Goal: Task Accomplishment & Management: Use online tool/utility

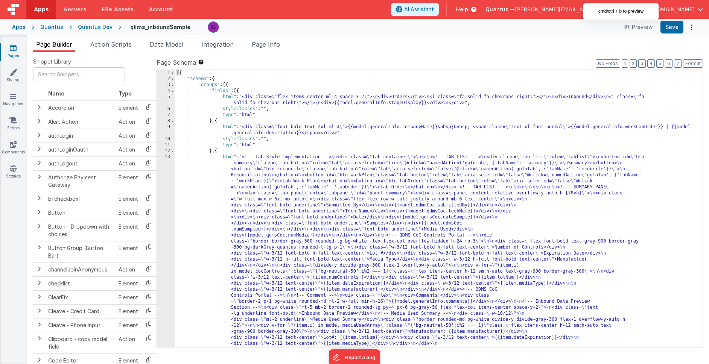
click at [104, 25] on div "Quantus Dev" at bounding box center [95, 27] width 35 height 8
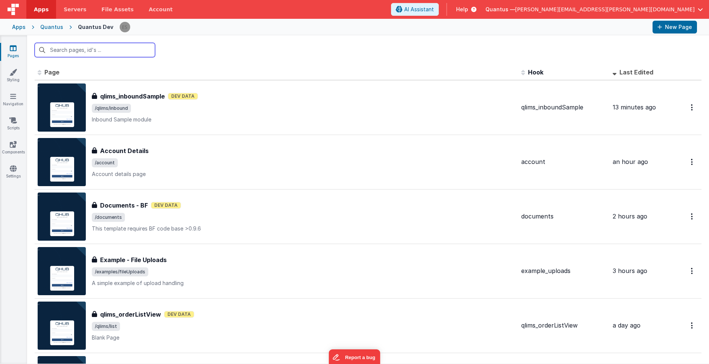
click at [100, 47] on input "text" at bounding box center [95, 50] width 120 height 14
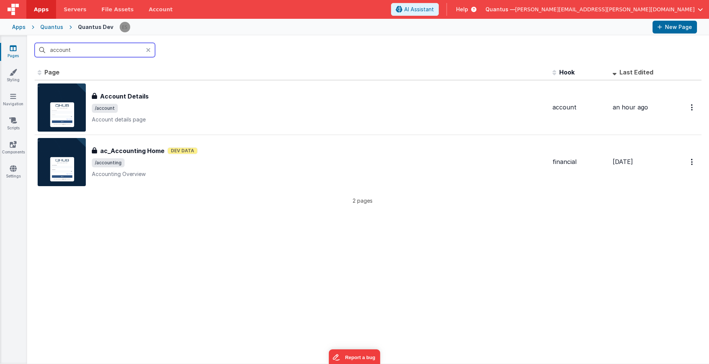
click at [98, 49] on input "account" at bounding box center [95, 50] width 120 height 14
click at [98, 50] on input "account" at bounding box center [95, 50] width 120 height 14
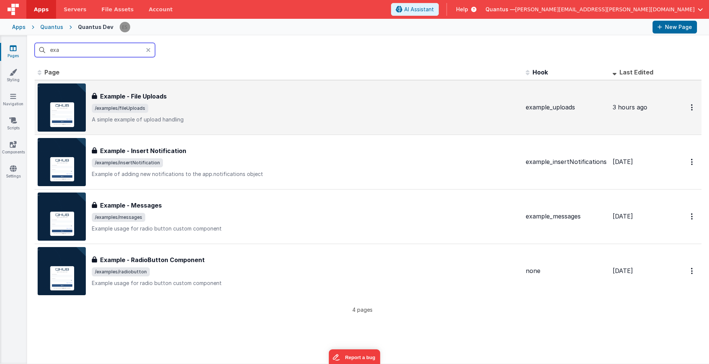
type input "exa"
click at [191, 106] on span "/examples/fileUploads" at bounding box center [306, 108] width 428 height 9
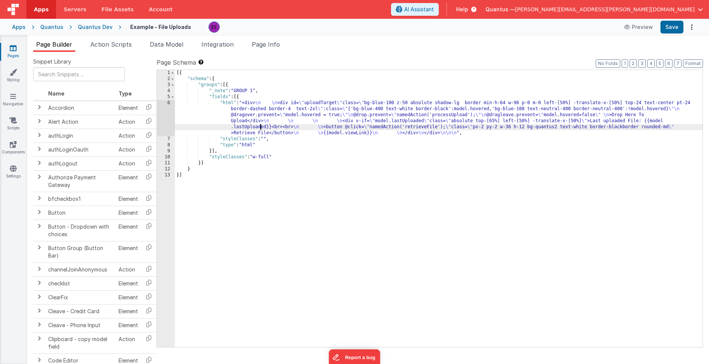
click at [260, 126] on div "[{ "schema" : { "groups" : [{ "_note" : "GROUP 1" , "fields" : [{ "html" : "<di…" at bounding box center [439, 214] width 528 height 289
click at [167, 125] on div "6" at bounding box center [166, 118] width 18 height 36
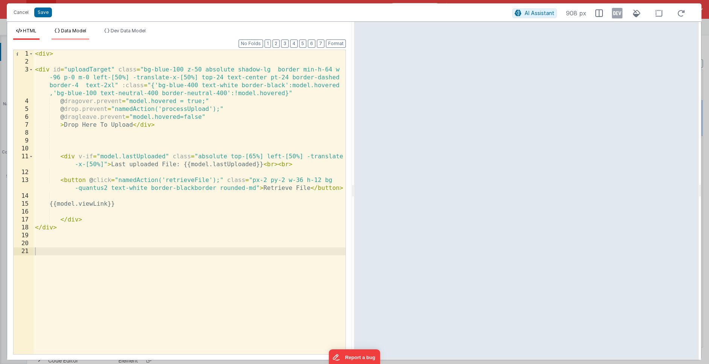
click at [76, 36] on li "Data Model" at bounding box center [71, 34] width 38 height 12
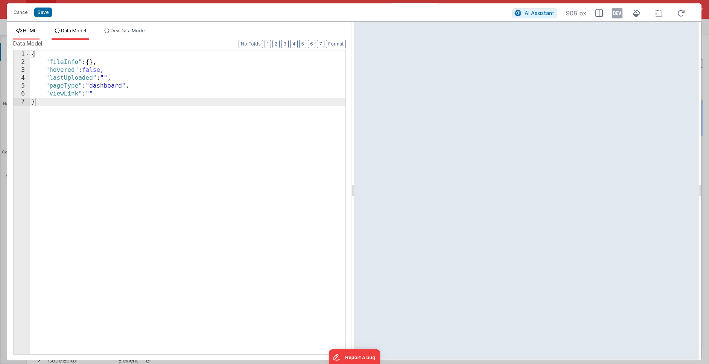
click at [36, 35] on li "HTML" at bounding box center [26, 34] width 26 height 12
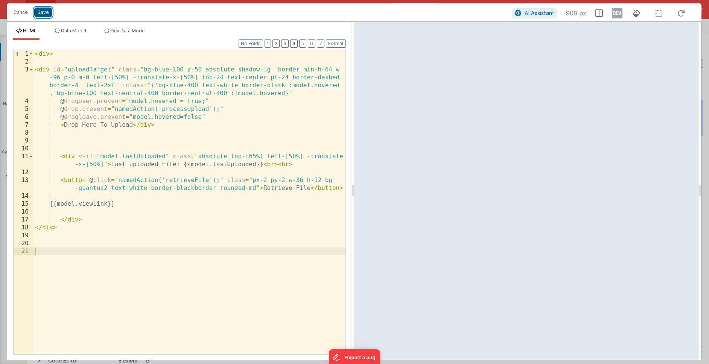
click at [43, 16] on button "Save" at bounding box center [43, 13] width 18 height 10
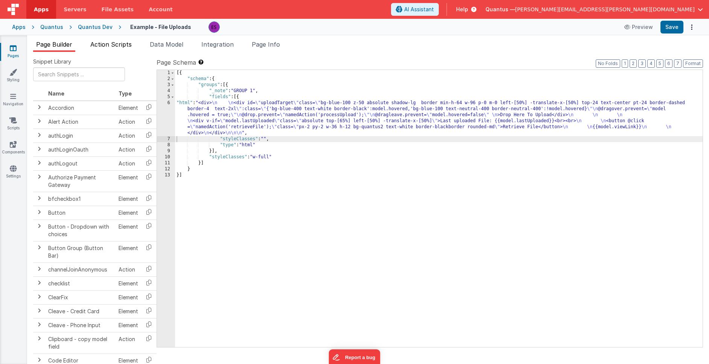
click at [110, 48] on li "Action Scripts" at bounding box center [110, 46] width 47 height 12
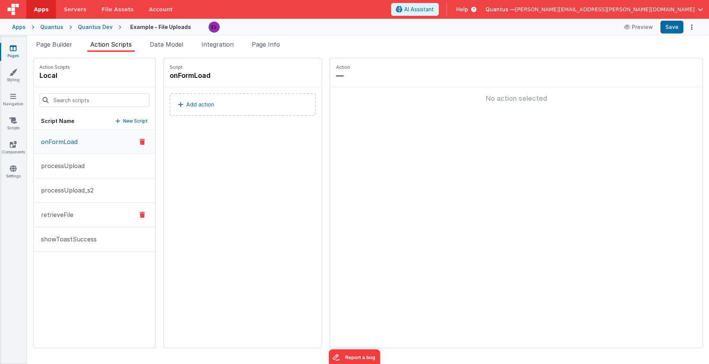
click at [66, 210] on button "retrieveFile" at bounding box center [94, 215] width 122 height 24
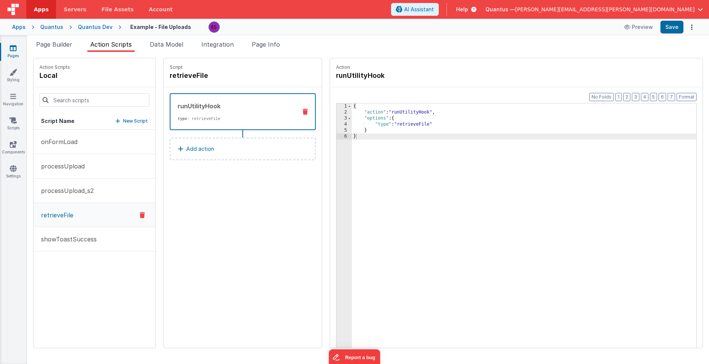
click at [82, 30] on div "Apps Quantus Quantus Dev Example - File Uploads Preview Save" at bounding box center [354, 27] width 709 height 17
click at [84, 29] on div "Quantus Dev" at bounding box center [95, 27] width 35 height 8
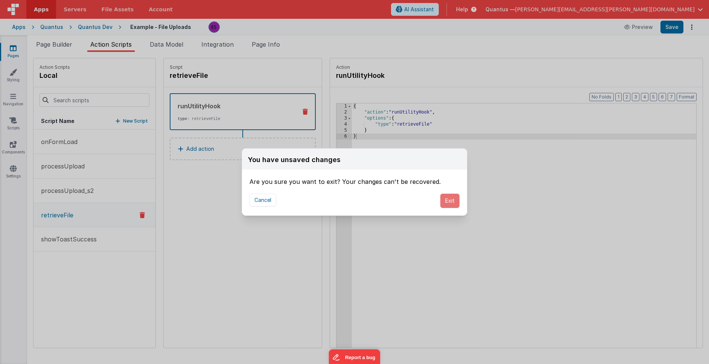
click at [452, 202] on button "Exit" at bounding box center [449, 201] width 19 height 14
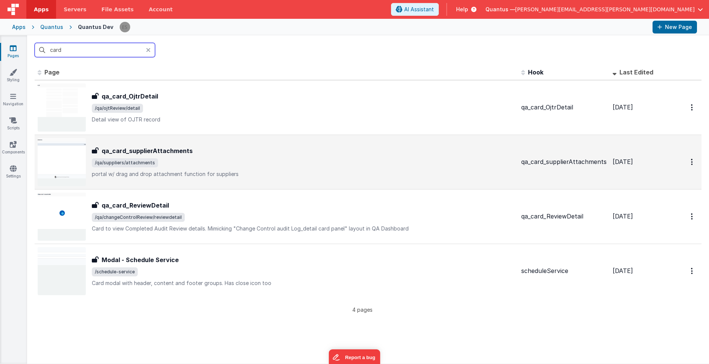
type input "card"
click at [244, 166] on span "/qa/suppliers/attachments" at bounding box center [303, 162] width 423 height 9
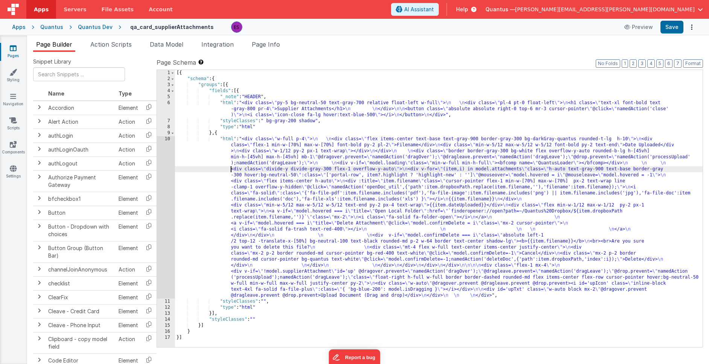
click at [223, 172] on div "[{ "schema" : { "groups" : [{ "fields" : [{ "_note" : "HEADER" , "html" : "<div…" at bounding box center [439, 214] width 528 height 289
click at [121, 47] on span "Action Scripts" at bounding box center [110, 45] width 41 height 8
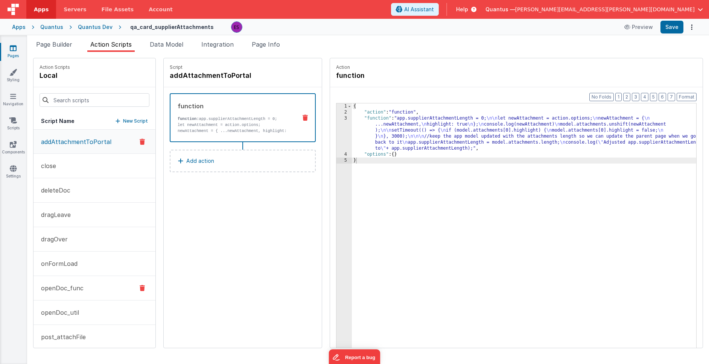
click at [66, 279] on button "openDoc_func" at bounding box center [94, 288] width 122 height 24
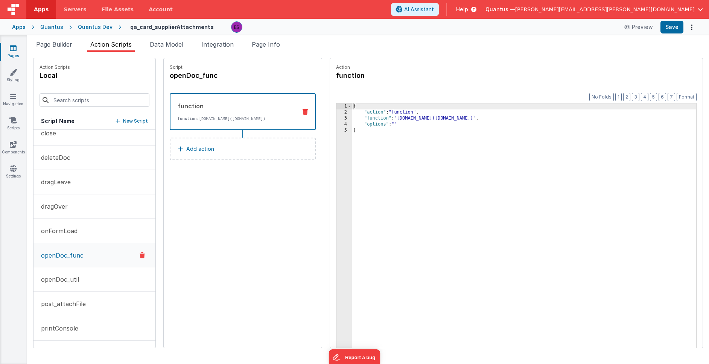
scroll to position [36, 0]
click at [66, 280] on p "openDoc_util" at bounding box center [58, 276] width 43 height 9
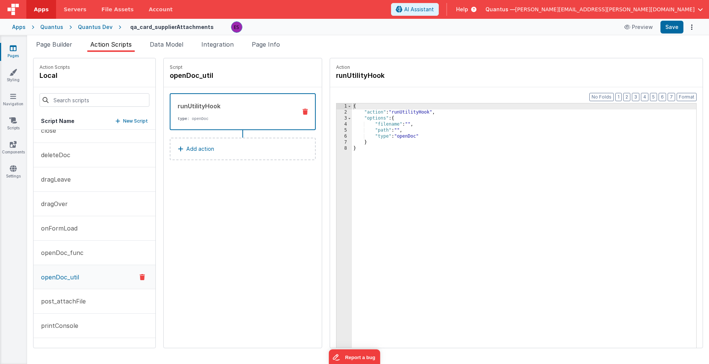
click at [86, 26] on div "Quantus Dev" at bounding box center [95, 27] width 35 height 8
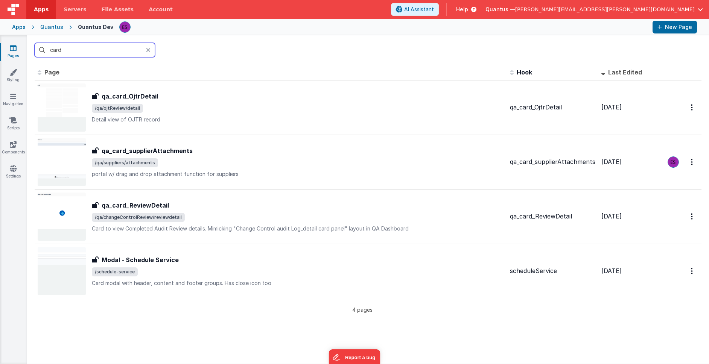
click at [104, 46] on input "card" at bounding box center [95, 50] width 120 height 14
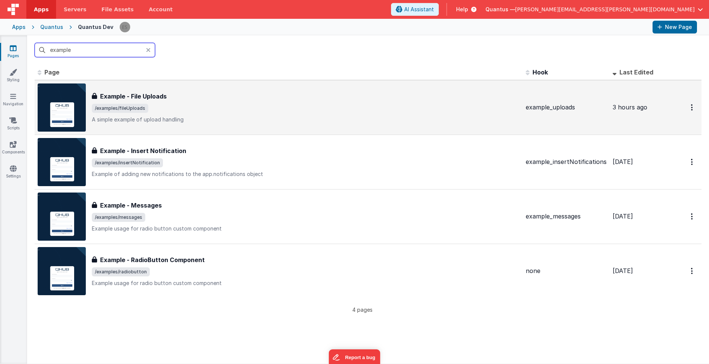
type input "example"
click at [199, 102] on div "Example - File Uploads Example - File Uploads /examples/fileUploads A simple ex…" at bounding box center [306, 108] width 428 height 32
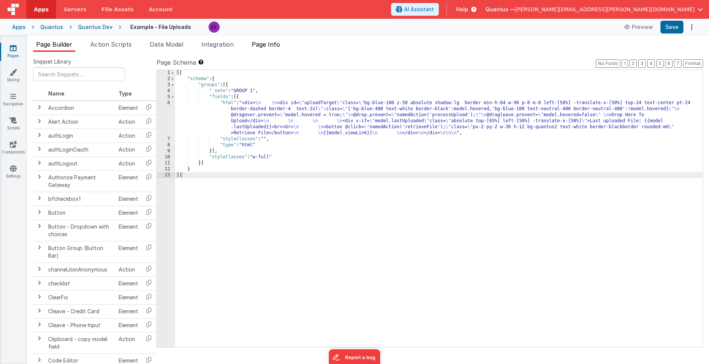
click at [265, 46] on span "Page Info" at bounding box center [266, 45] width 28 height 8
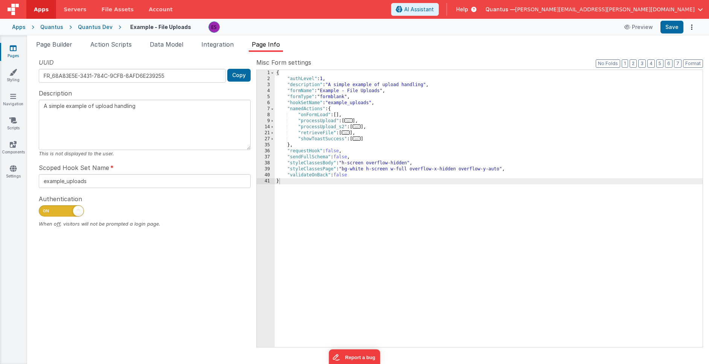
click at [345, 132] on span "..." at bounding box center [346, 133] width 8 height 4
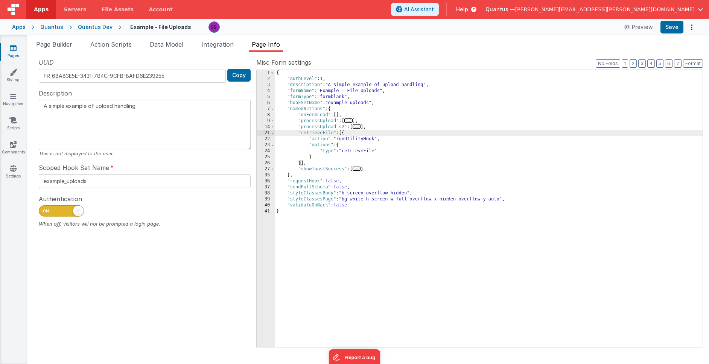
click at [361, 151] on div "{ "authLevel" : 1 , "description" : "A simple example of upload handling" , "fo…" at bounding box center [489, 214] width 428 height 289
click at [432, 235] on div "{ "authLevel" : 1 , "description" : "A simple example of upload handling" , "fo…" at bounding box center [489, 214] width 428 height 289
click at [67, 47] on span "Page Builder" at bounding box center [54, 45] width 36 height 8
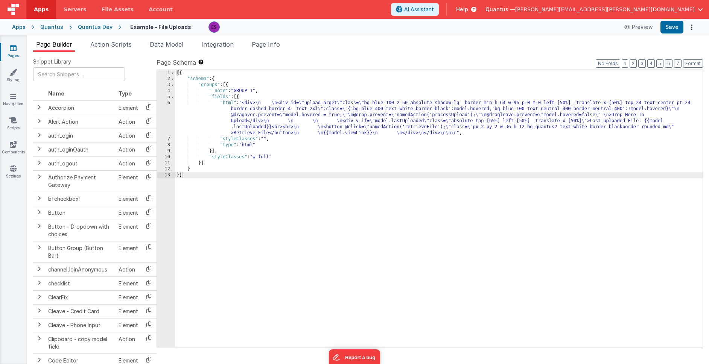
click at [251, 118] on div "[{ "schema" : { "groups" : [{ "_note" : "GROUP 1" , "fields" : [{ "html" : "<di…" at bounding box center [439, 214] width 528 height 289
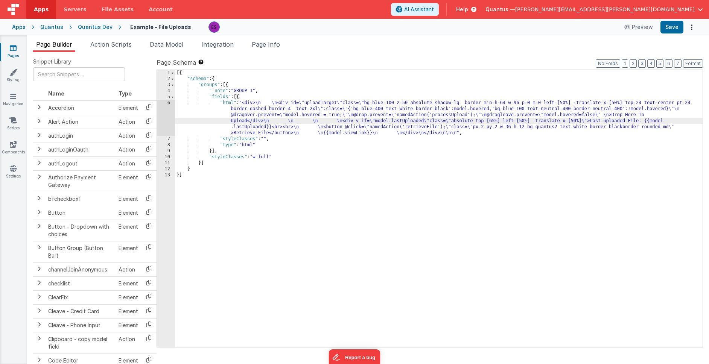
click at [165, 112] on div "6" at bounding box center [166, 118] width 18 height 36
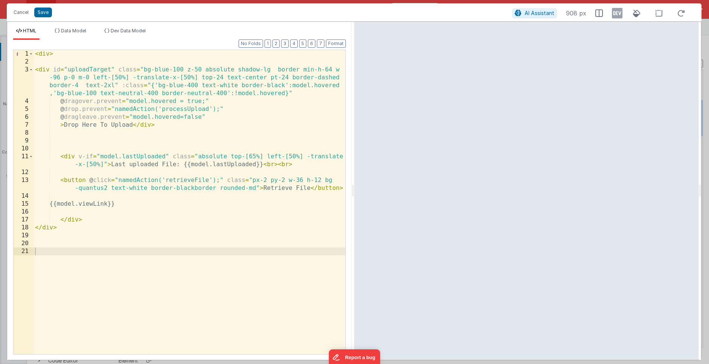
drag, startPoint x: 61, startPoint y: 204, endPoint x: 68, endPoint y: 204, distance: 7.5
click at [61, 204] on div "< div > < div id = "uploadTarget" class = "bg-blue-100 z-50 absolute shadow-lg …" at bounding box center [189, 210] width 312 height 320
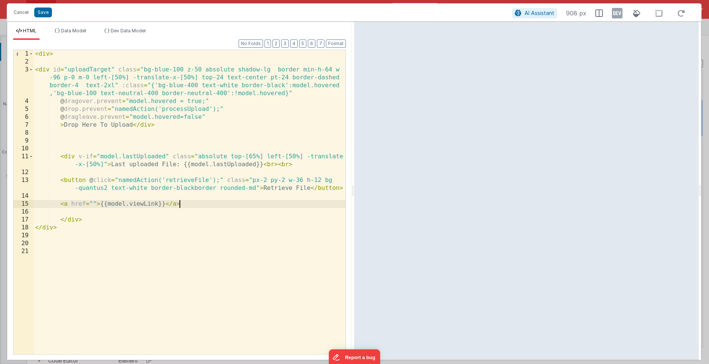
click at [72, 204] on div "< div > < div id = "uploadTarget" class = "bg-blue-100 z-50 absolute shadow-lg …" at bounding box center [189, 210] width 312 height 320
click at [239, 204] on div "< div > < div id = "uploadTarget" class = "bg-blue-100 z-50 absolute shadow-lg …" at bounding box center [189, 210] width 312 height 320
click at [61, 205] on div "< div > < div id = "uploadTarget" class = "bg-blue-100 z-50 absolute shadow-lg …" at bounding box center [189, 210] width 312 height 320
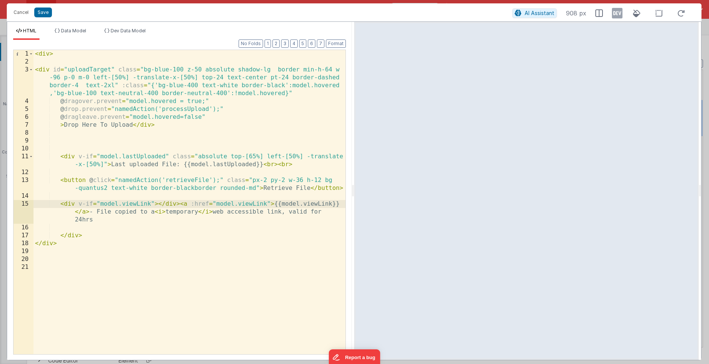
click at [66, 225] on div "< div > < div id = "uploadTarget" class = "bg-blue-100 z-50 absolute shadow-lg …" at bounding box center [189, 210] width 312 height 320
drag, startPoint x: 100, startPoint y: 212, endPoint x: 90, endPoint y: 212, distance: 10.5
click at [90, 212] on div "< div > < div id = "uploadTarget" class = "bg-blue-100 z-50 absolute shadow-lg …" at bounding box center [189, 210] width 312 height 320
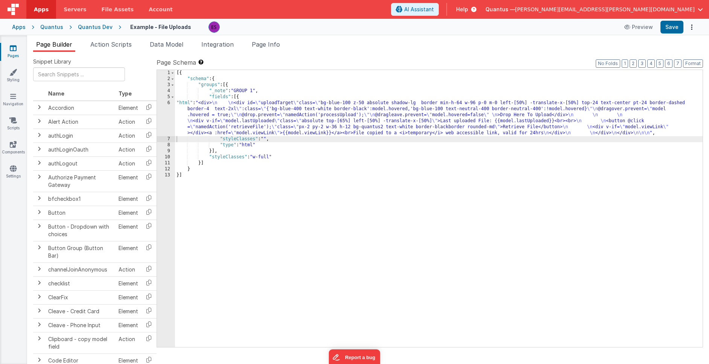
click at [402, 256] on div "[{ "schema" : { "groups" : [{ "_note" : "GROUP 1" , "fields" : [{ "html" : "<di…" at bounding box center [439, 214] width 528 height 289
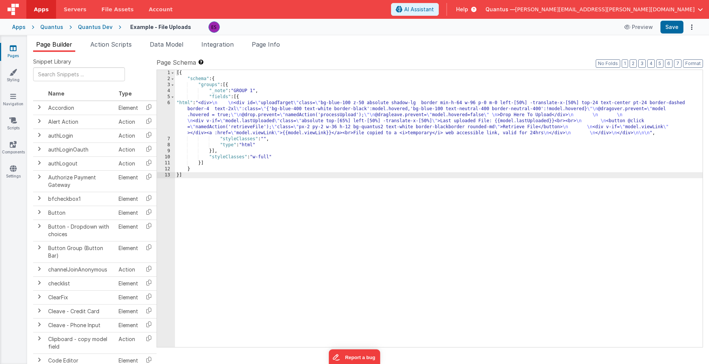
click at [226, 122] on div "[{ "schema" : { "groups" : [{ "_note" : "GROUP 1" , "fields" : [{ "html" : "<di…" at bounding box center [439, 214] width 528 height 289
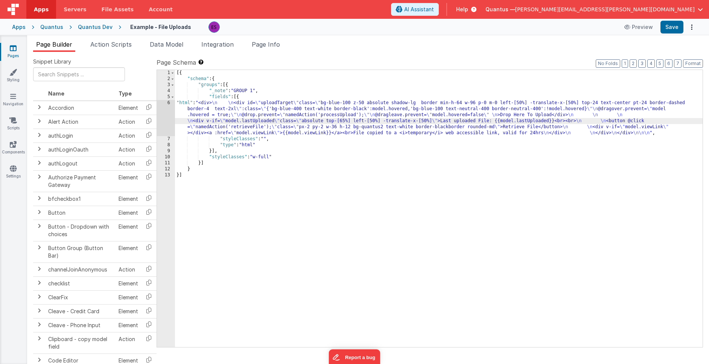
click at [163, 123] on div "6" at bounding box center [166, 118] width 18 height 36
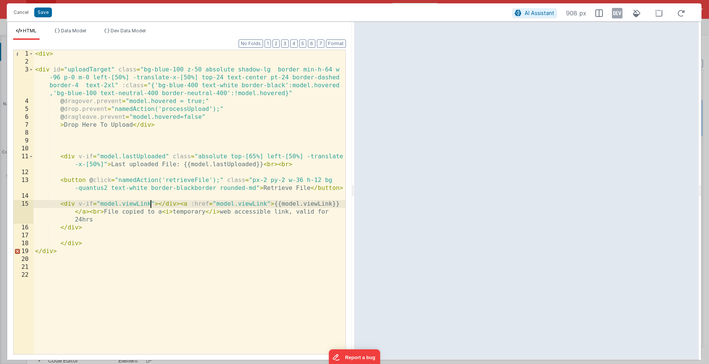
click at [151, 204] on div "< div > < div id = "uploadTarget" class = "bg-blue-100 z-50 absolute shadow-lg …" at bounding box center [189, 210] width 312 height 320
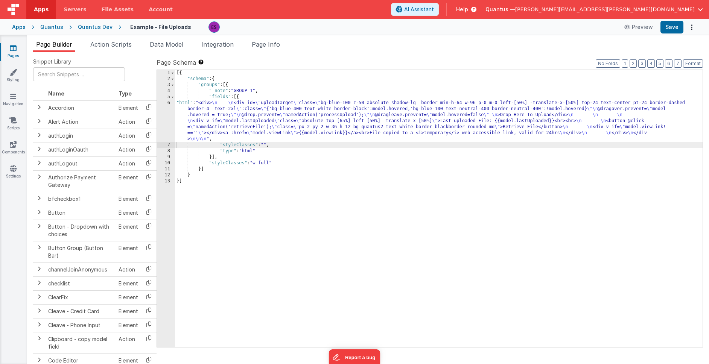
drag, startPoint x: 198, startPoint y: 120, endPoint x: 177, endPoint y: 120, distance: 21.1
click at [198, 120] on div "[{ "schema" : { "groups" : [{ "_note" : "GROUP 1" , "fields" : [{ "html" : "<di…" at bounding box center [439, 214] width 528 height 289
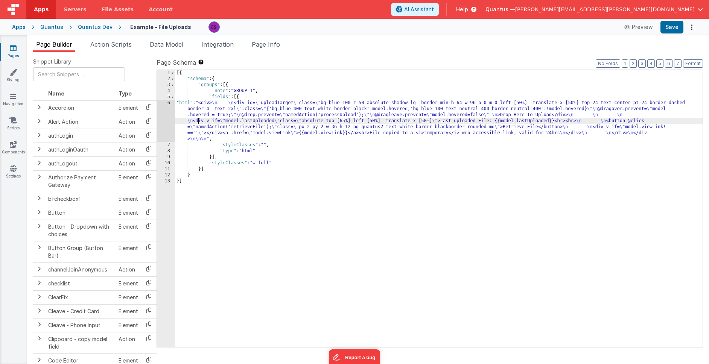
click at [166, 124] on div "6" at bounding box center [166, 121] width 18 height 42
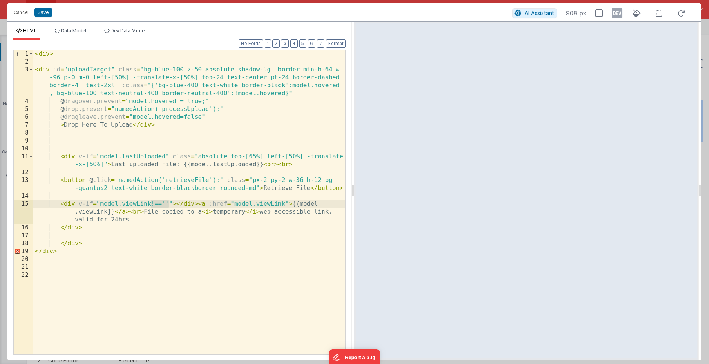
drag, startPoint x: 169, startPoint y: 203, endPoint x: 152, endPoint y: 204, distance: 17.0
click at [152, 204] on div "< div > < div id = "uploadTarget" class = "bg-blue-100 z-50 absolute shadow-lg …" at bounding box center [189, 210] width 312 height 320
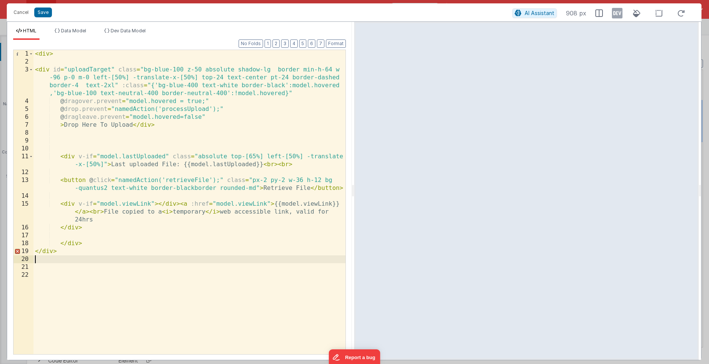
click at [152, 259] on div "< div > < div id = "uploadTarget" class = "bg-blue-100 z-50 absolute shadow-lg …" at bounding box center [189, 210] width 312 height 320
click at [47, 251] on div "< div > < div id = "uploadTarget" class = "bg-blue-100 z-50 absolute shadow-lg …" at bounding box center [189, 210] width 312 height 320
drag, startPoint x: 67, startPoint y: 252, endPoint x: 106, endPoint y: 245, distance: 39.8
click at [106, 245] on div "< div > < div id = "uploadTarget" class = "bg-blue-100 z-50 absolute shadow-lg …" at bounding box center [189, 210] width 312 height 320
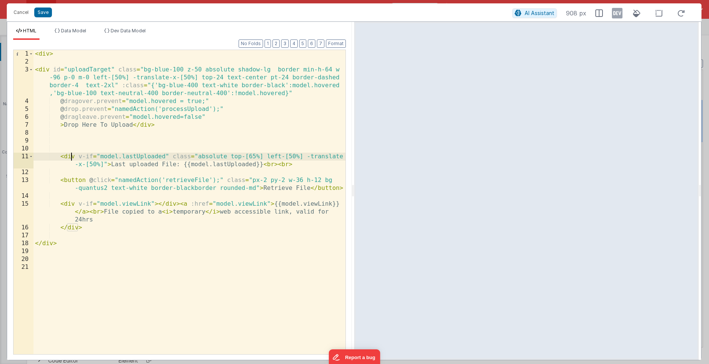
click at [71, 157] on div "< div > < div id = "uploadTarget" class = "bg-blue-100 z-50 absolute shadow-lg …" at bounding box center [189, 210] width 312 height 320
click at [101, 219] on div "< div > < div id = "uploadTarget" class = "bg-blue-100 z-50 absolute shadow-lg …" at bounding box center [189, 210] width 312 height 320
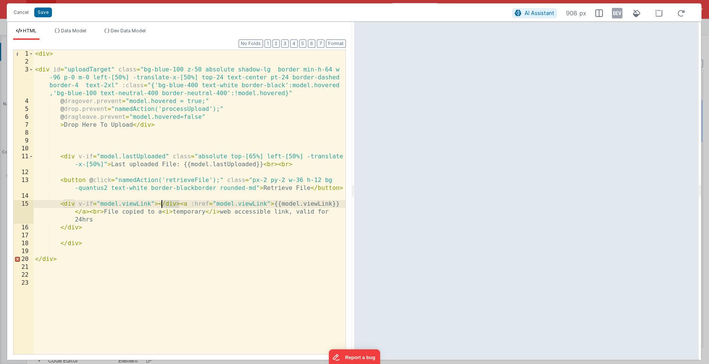
drag, startPoint x: 179, startPoint y: 204, endPoint x: 159, endPoint y: 204, distance: 19.6
click at [159, 204] on div "< div > < div id = "uploadTarget" class = "bg-blue-100 z-50 absolute shadow-lg …" at bounding box center [189, 210] width 312 height 320
